Goal: Register for event/course

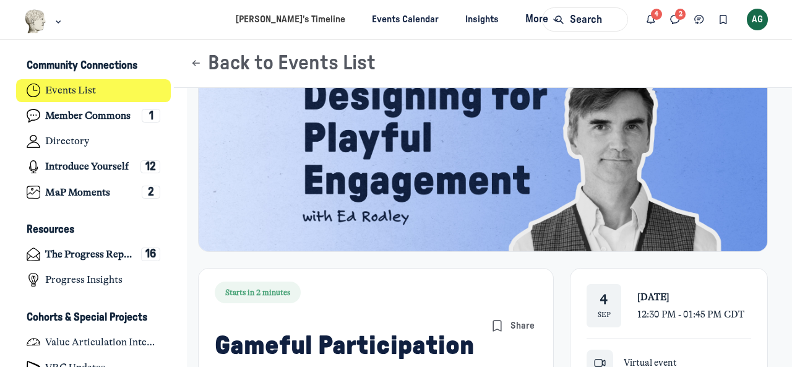
scroll to position [186, 0]
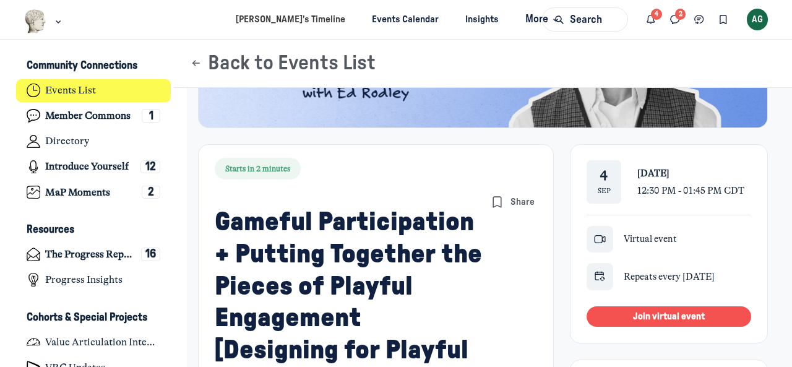
click at [664, 312] on span "Join virtual event" at bounding box center [669, 316] width 72 height 9
click at [678, 312] on span "Join virtual event" at bounding box center [669, 316] width 72 height 9
click at [679, 25] on icon "Direct messages" at bounding box center [675, 20] width 12 height 14
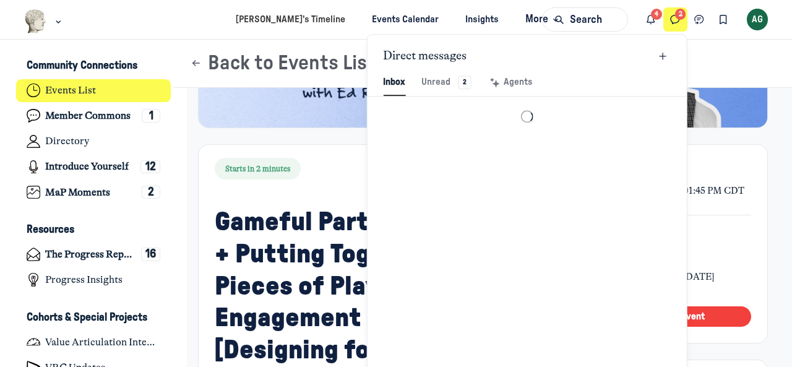
scroll to position [1683, 2884]
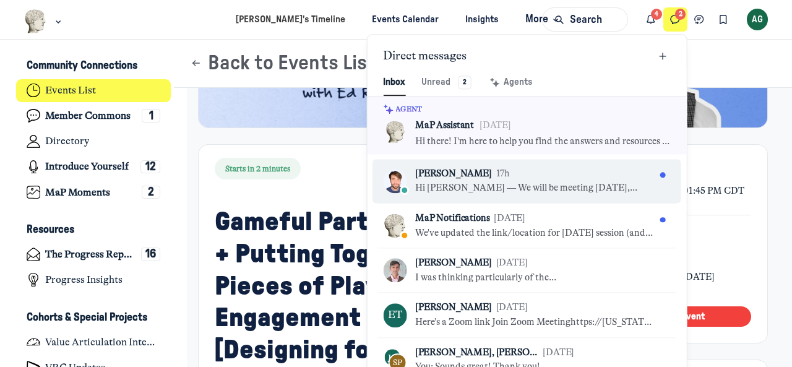
click at [552, 168] on div "[PERSON_NAME] 17h" at bounding box center [535, 174] width 240 height 14
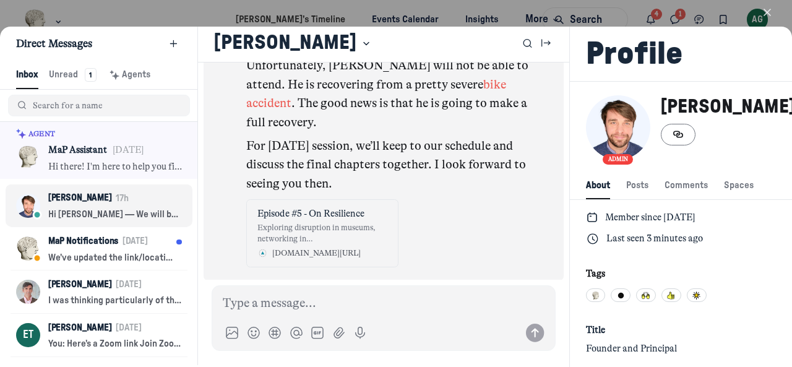
scroll to position [2, 0]
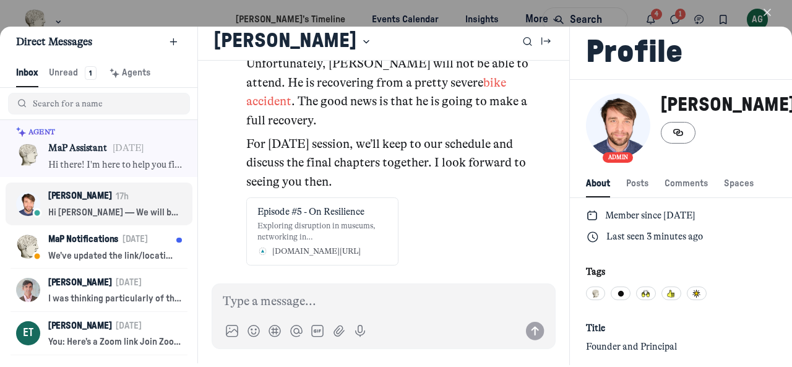
click at [766, 10] on icon "button" at bounding box center [767, 12] width 12 height 12
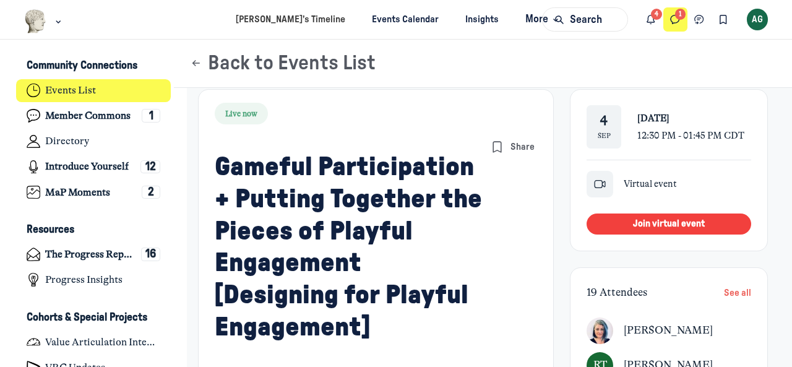
scroll to position [247, 0]
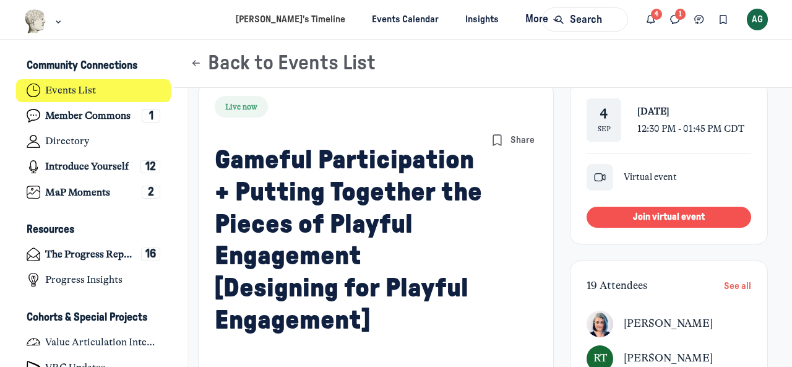
click at [673, 208] on button "Join virtual event" at bounding box center [668, 217] width 165 height 21
